Goal: Information Seeking & Learning: Learn about a topic

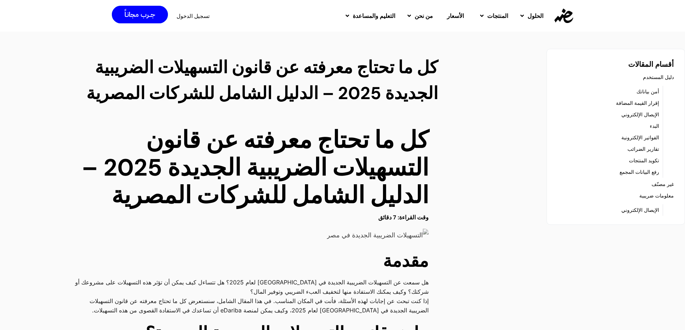
click at [631, 102] on link "إقرار القيمة المضافة" at bounding box center [637, 103] width 43 height 10
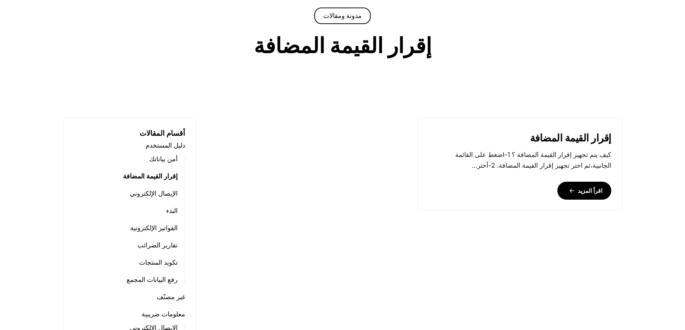
scroll to position [132, 0]
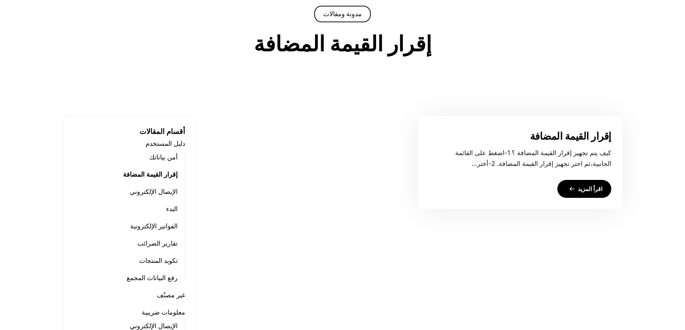
click at [578, 189] on link "اقرأ المزيد" at bounding box center [584, 189] width 54 height 18
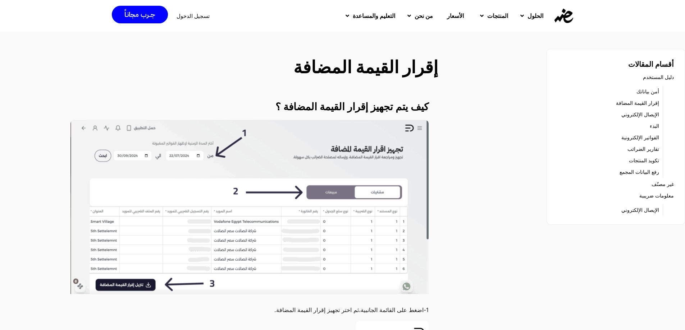
click at [639, 115] on link "الإيصال الإلكتروني" at bounding box center [640, 115] width 38 height 10
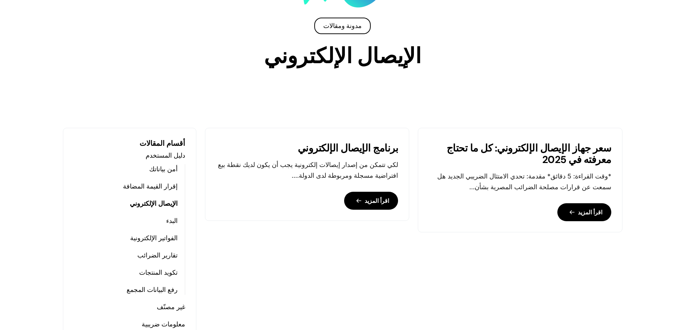
scroll to position [168, 0]
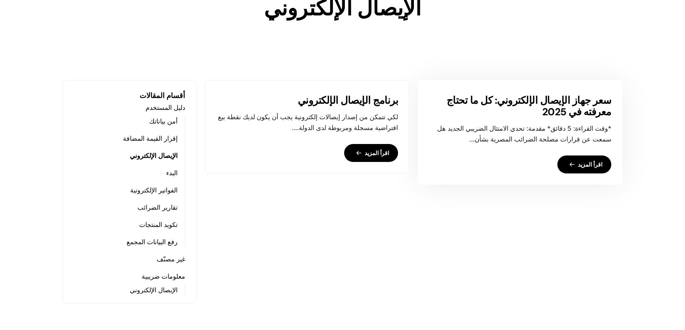
click at [581, 162] on link "اقرأ المزيد" at bounding box center [584, 165] width 54 height 18
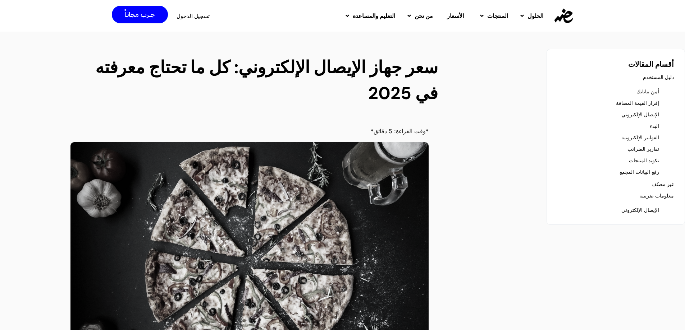
click at [646, 137] on link "الفواتير الإلكترونية" at bounding box center [640, 138] width 38 height 10
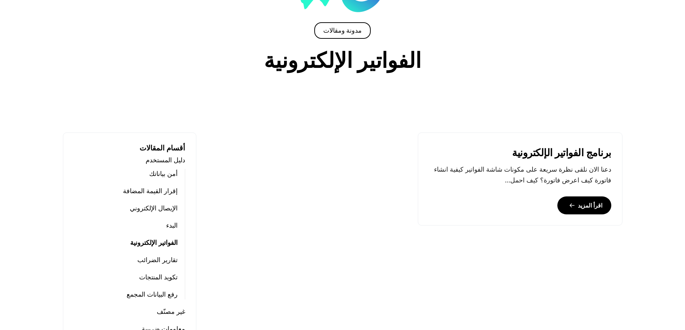
scroll to position [147, 0]
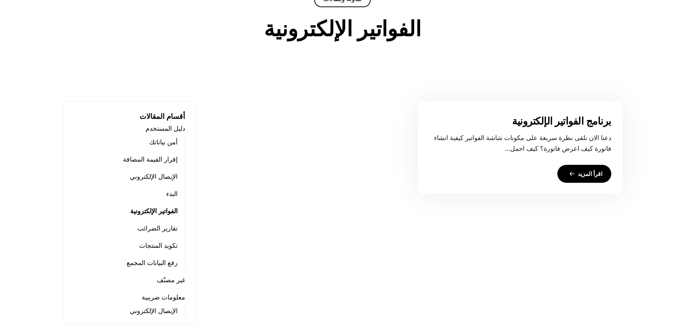
click at [592, 176] on link "اقرأ المزيد" at bounding box center [584, 174] width 54 height 18
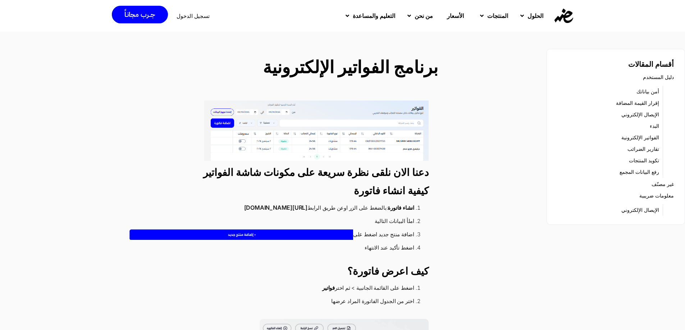
click at [649, 148] on link "تقارير الضرائب" at bounding box center [643, 149] width 32 height 10
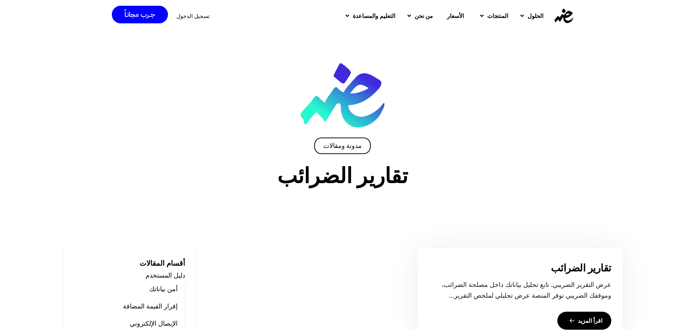
click at [587, 318] on link "اقرأ المزيد" at bounding box center [584, 321] width 54 height 18
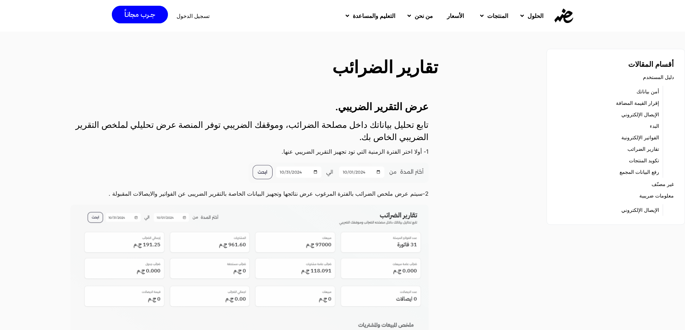
click at [649, 196] on link "معلومات ضريبية" at bounding box center [656, 196] width 35 height 10
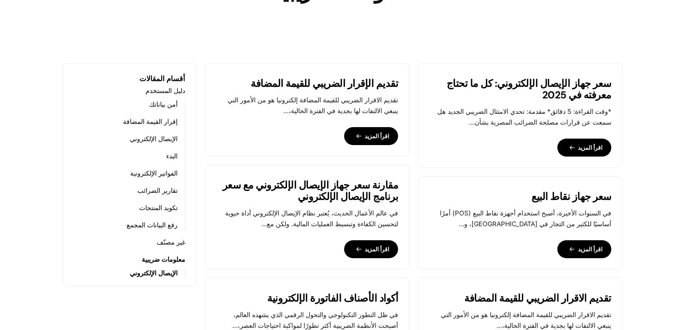
scroll to position [289, 0]
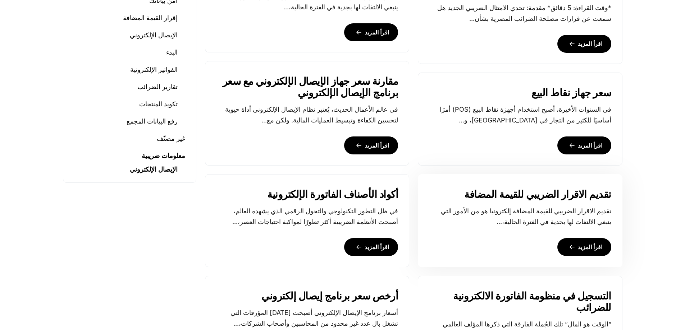
click at [587, 246] on link "اقرأ المزيد" at bounding box center [584, 247] width 54 height 18
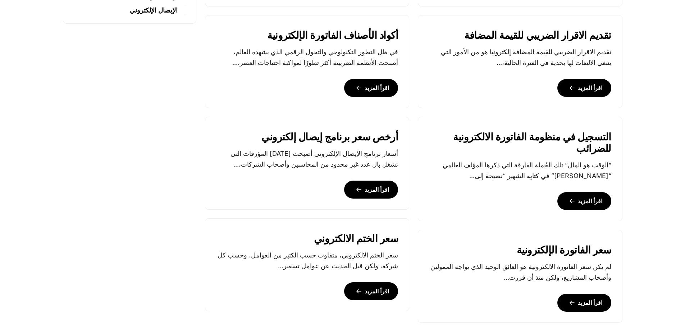
scroll to position [506, 0]
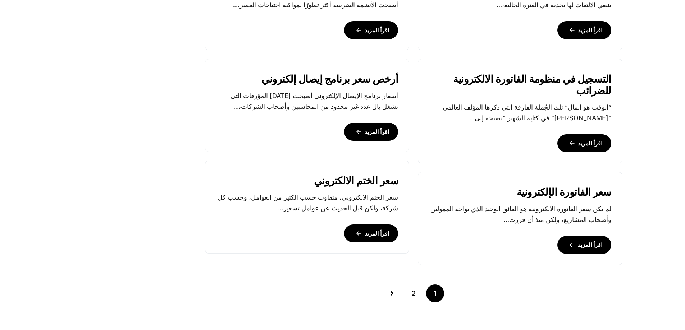
click at [682, 181] on div "سعر جهاز الإيصال الإلكتروني: كل ما تحتاج معرفته في 2025 *وقت القراءة: 5 دقائق* …" at bounding box center [342, 33] width 685 height 617
click at [383, 136] on link "اقرأ المزيد" at bounding box center [371, 132] width 54 height 18
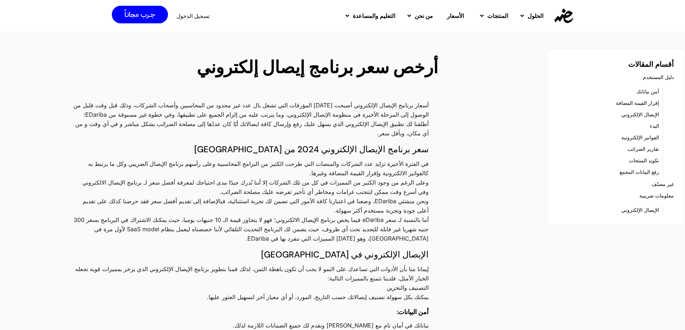
click at [644, 210] on link "الإيصال الإلكتروني" at bounding box center [640, 210] width 38 height 10
click at [651, 172] on link "رفع البيانات المجمع" at bounding box center [639, 172] width 40 height 10
click at [647, 162] on link "تكويد المنتجات" at bounding box center [644, 161] width 30 height 10
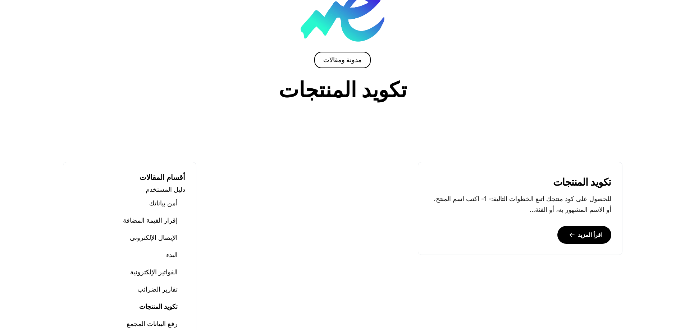
scroll to position [88, 0]
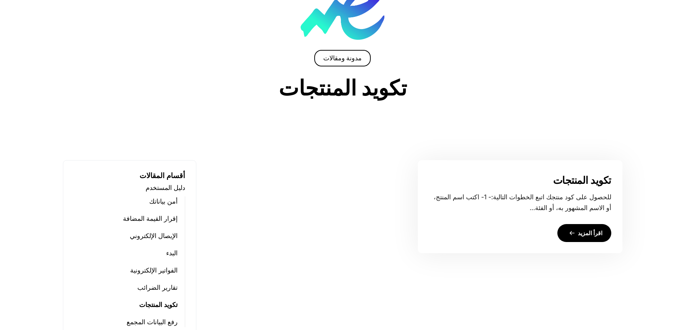
click at [586, 234] on link "اقرأ المزيد" at bounding box center [584, 233] width 54 height 18
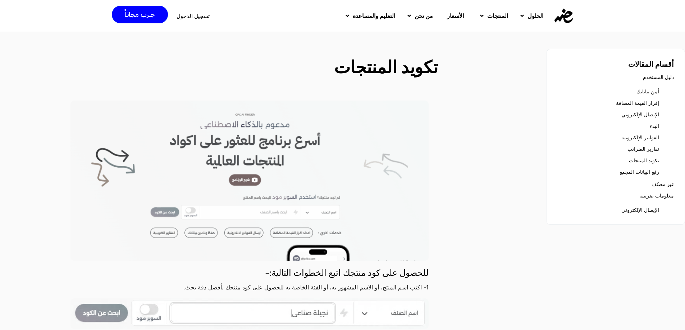
click at [642, 90] on link "أمن بياناتك" at bounding box center [647, 92] width 23 height 10
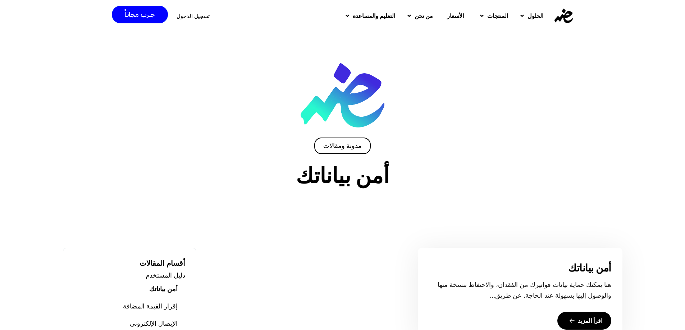
click at [596, 319] on link "اقرأ المزيد" at bounding box center [584, 321] width 54 height 18
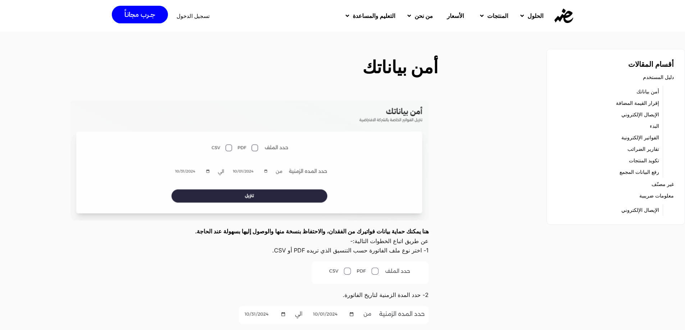
click at [451, 16] on span "الأسعار" at bounding box center [455, 16] width 17 height 9
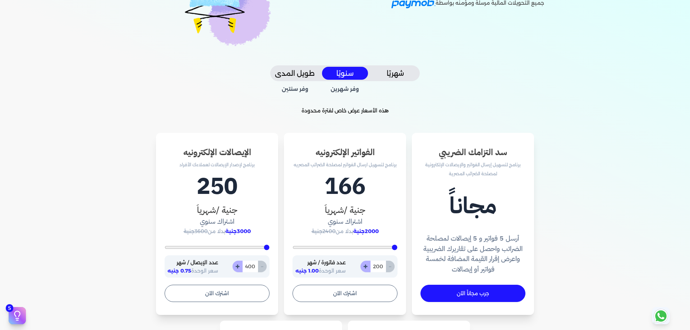
scroll to position [97, 0]
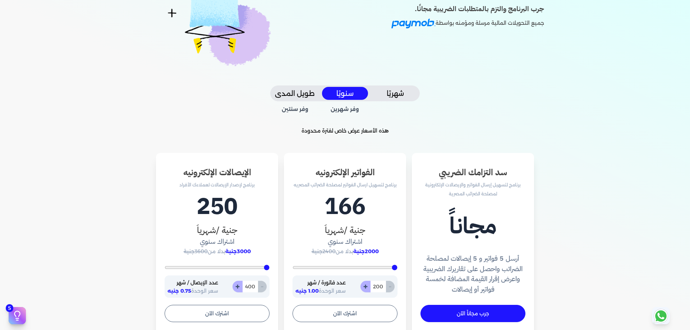
click at [403, 95] on button "شهريًا" at bounding box center [395, 93] width 46 height 13
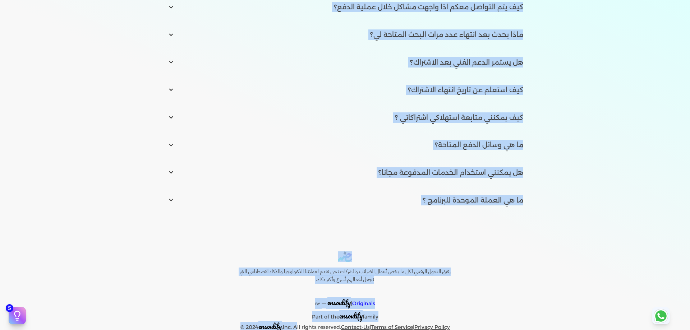
scroll to position [1106, 0]
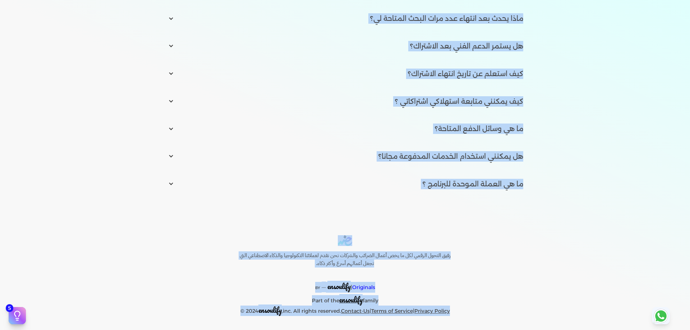
drag, startPoint x: 584, startPoint y: 11, endPoint x: 468, endPoint y: 344, distance: 352.9
click at [468, 330] on html "برجاء مراجعة صحة رقم التسجيل الضريبي : من هنا Dismiss ✕ ✕ استهلكت 100% من الباق…" at bounding box center [345, 165] width 690 height 330
copy div "الاسعار العمولات مساعدة خدمة العملاء دليل المستخدم تسجيل الدخول جرب مجانا مساعد…"
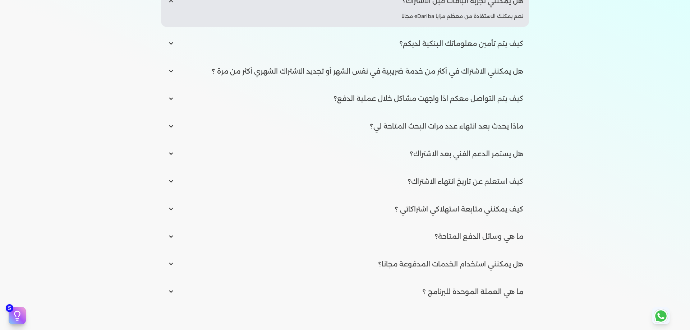
scroll to position [1060, 0]
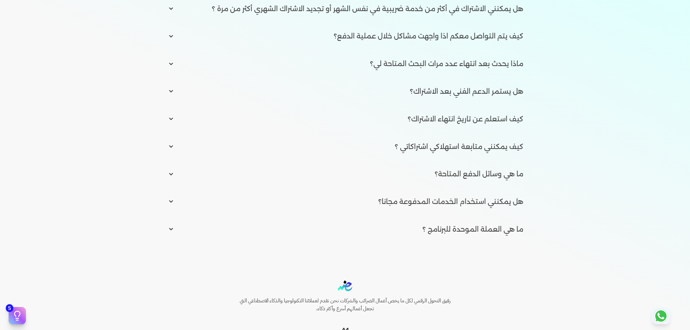
click at [171, 198] on input "radio" at bounding box center [345, 202] width 368 height 22
radio input "true"
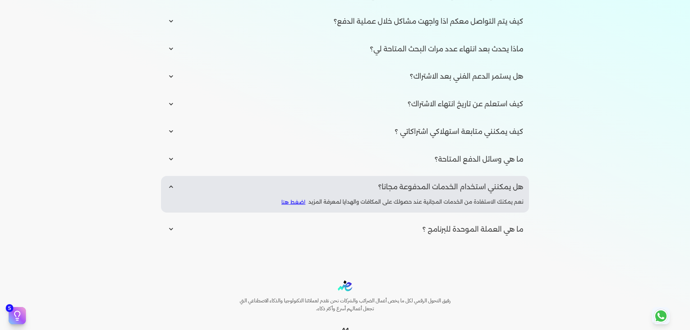
scroll to position [1045, 0]
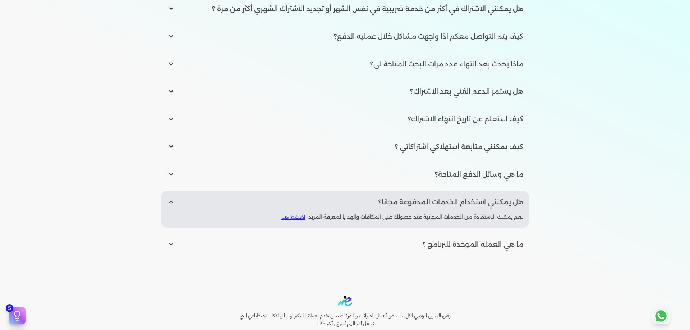
click at [172, 245] on input "radio" at bounding box center [345, 245] width 368 height 22
radio input "true"
